Goal: Information Seeking & Learning: Learn about a topic

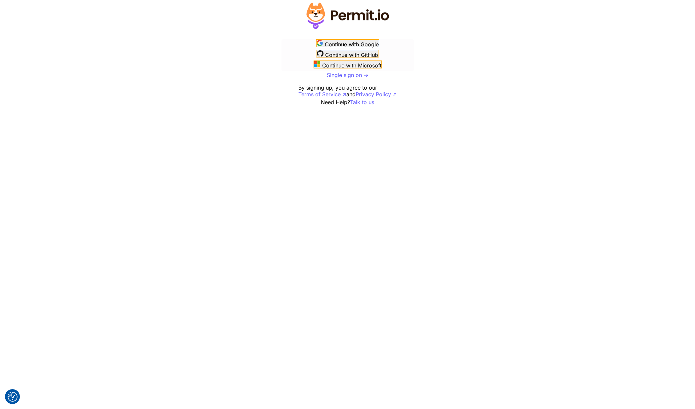
click at [449, 58] on div at bounding box center [347, 53] width 695 height 106
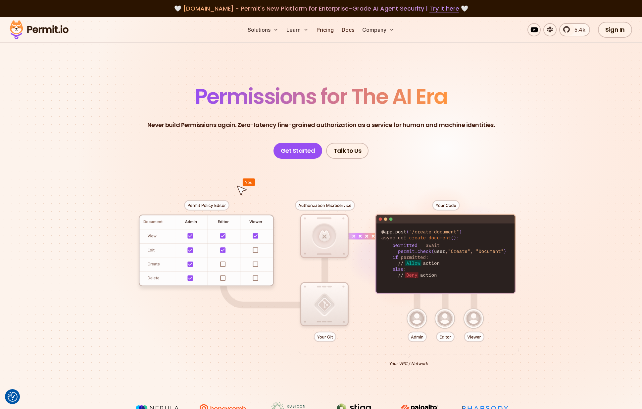
drag, startPoint x: 411, startPoint y: 65, endPoint x: 398, endPoint y: 54, distance: 16.7
click at [410, 65] on section "Permissions for The AI Era Never build Permissions again. Zero-latency fine-gra…" at bounding box center [321, 235] width 642 height 437
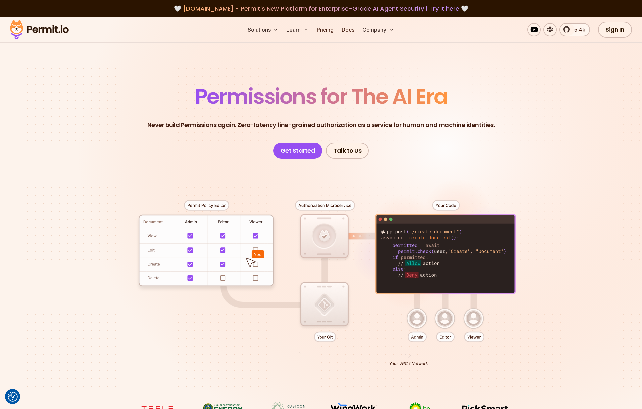
click at [190, 92] on header "Permissions for The AI Era Never build Permissions again. Zero-latency fine-gra…" at bounding box center [320, 122] width 463 height 73
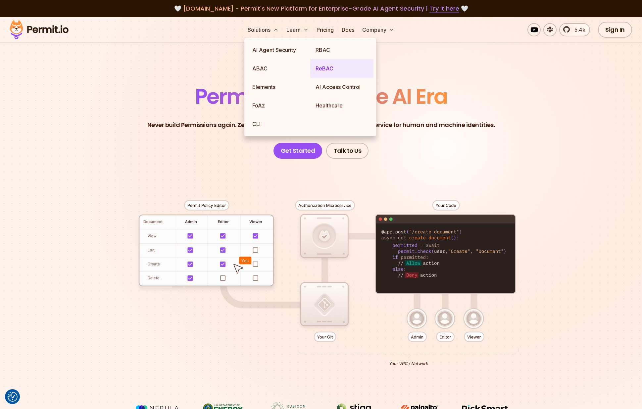
click at [325, 66] on link "ReBAC" at bounding box center [341, 68] width 63 height 19
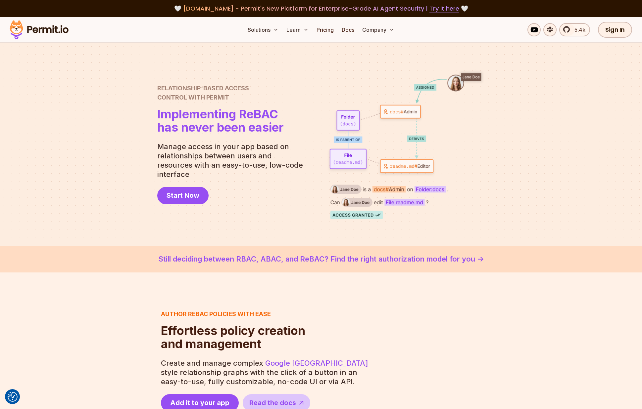
click at [114, 124] on div at bounding box center [321, 144] width 642 height 203
drag, startPoint x: 113, startPoint y: 108, endPoint x: 109, endPoint y: 109, distance: 4.7
click at [113, 108] on div at bounding box center [321, 144] width 642 height 203
